Goal: Task Accomplishment & Management: Manage account settings

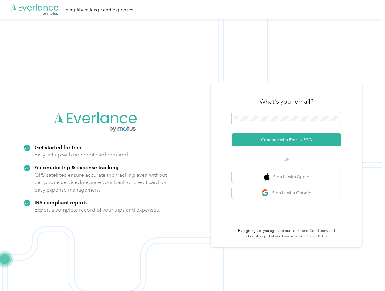
click at [192, 146] on img at bounding box center [191, 164] width 382 height 291
click at [192, 10] on div ".cls-1 { fill: #00adee; } .cls-2 { fill: #fff; } .cls-3 { fill: #707372; } .cls…" at bounding box center [191, 9] width 382 height 19
click at [289, 140] on button "Continue with Email / SSO" at bounding box center [286, 139] width 109 height 13
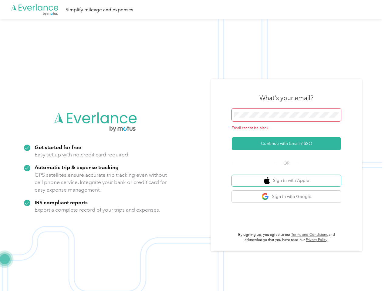
click at [289, 177] on button "Sign in with Apple" at bounding box center [286, 181] width 109 height 12
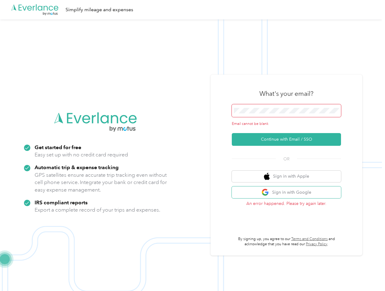
click at [289, 193] on button "Sign in with Google" at bounding box center [286, 193] width 109 height 12
